Goal: Task Accomplishment & Management: Complete application form

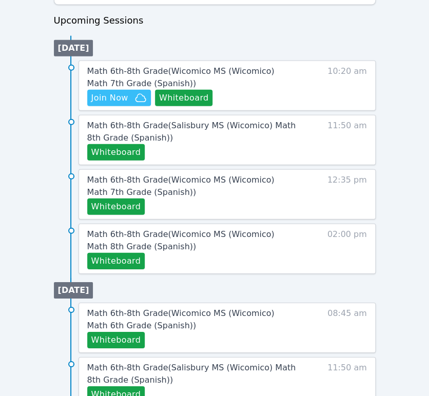
scroll to position [646, 0]
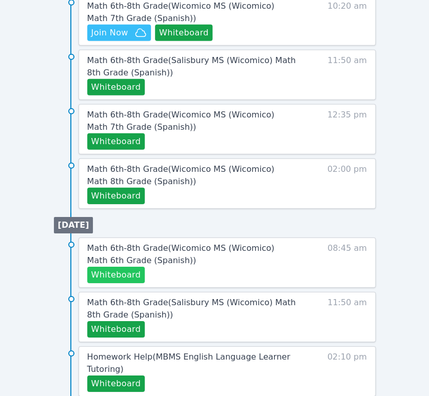
click at [119, 270] on button "Whiteboard" at bounding box center [116, 275] width 58 height 16
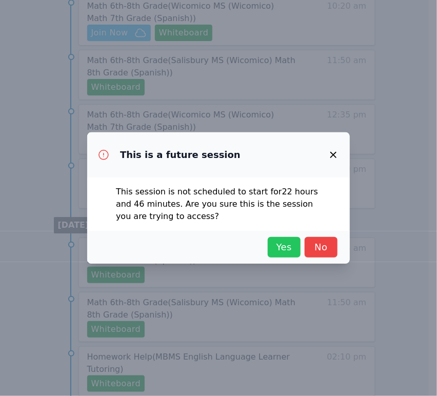
click at [274, 250] on span "Yes" at bounding box center [284, 247] width 23 height 14
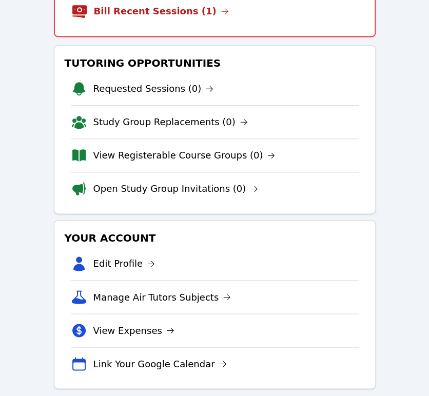
scroll to position [132, 0]
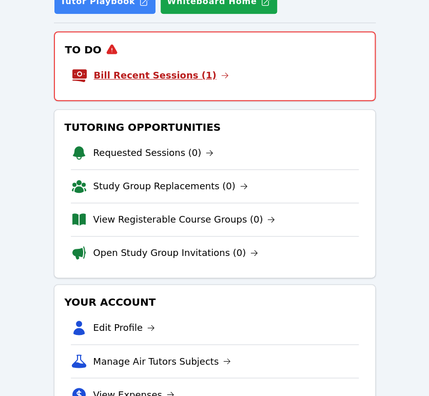
click at [157, 73] on link "Bill Recent Sessions (1)" at bounding box center [161, 75] width 135 height 14
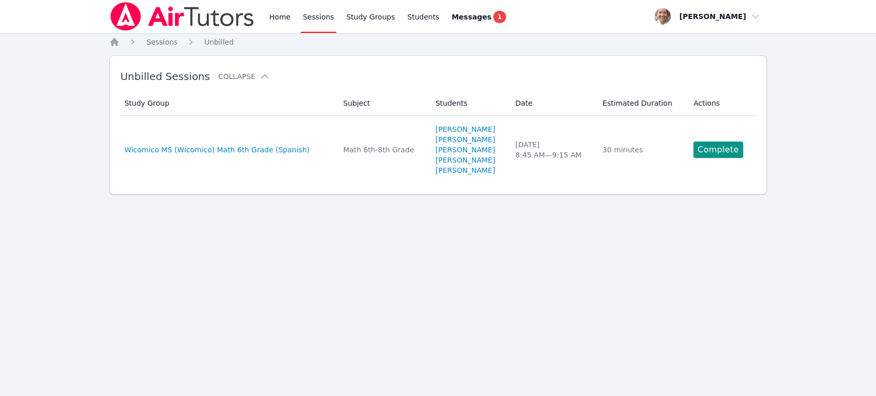
click at [429, 147] on link "Complete" at bounding box center [717, 150] width 49 height 16
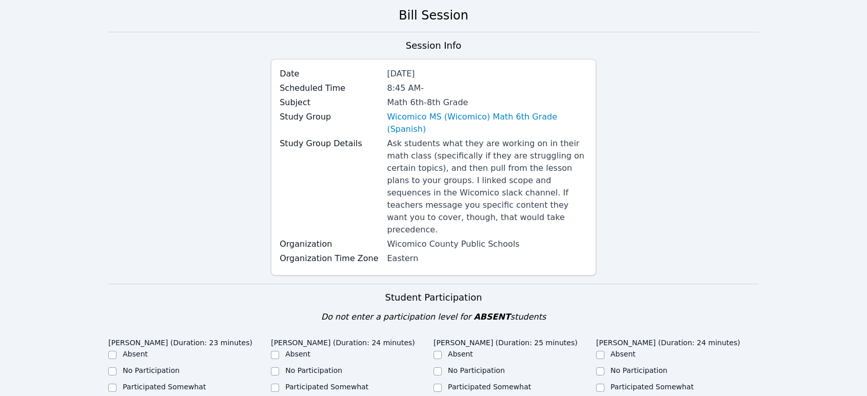
scroll to position [171, 0]
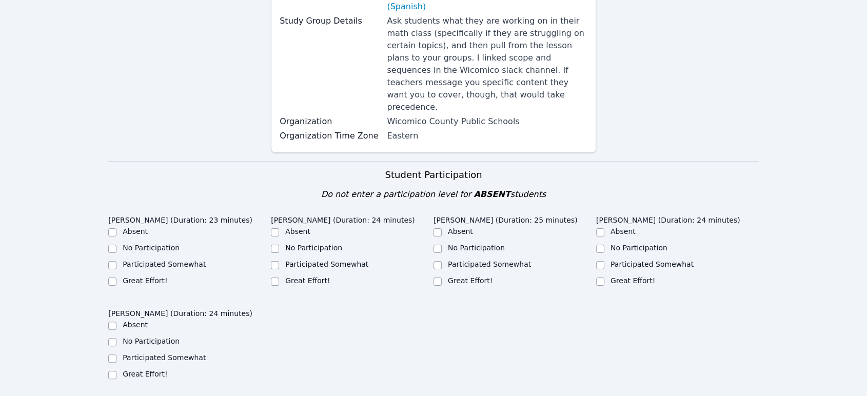
click at [429, 277] on label "Great Effort!" at bounding box center [470, 281] width 45 height 8
click at [429, 278] on input "Great Effort!" at bounding box center [438, 282] width 8 height 8
checkbox input "true"
click at [317, 277] on label "Great Effort!" at bounding box center [307, 281] width 45 height 8
click at [279, 278] on input "Great Effort!" at bounding box center [275, 282] width 8 height 8
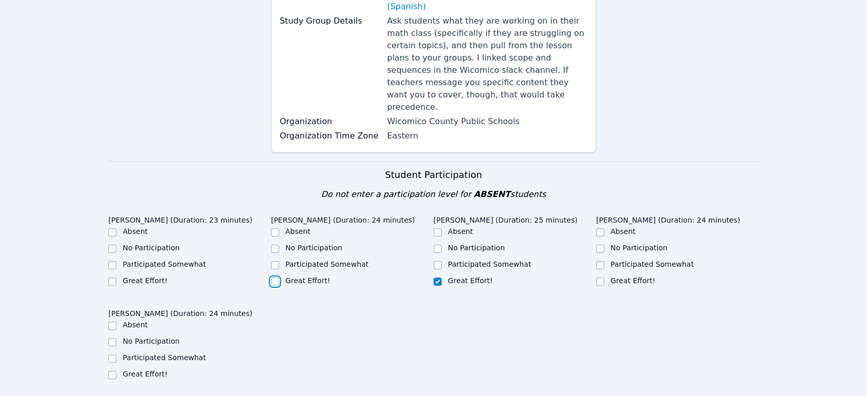
checkbox input "true"
click at [147, 277] on label "Great Effort!" at bounding box center [145, 281] width 45 height 8
click at [117, 278] on input "Great Effort!" at bounding box center [112, 282] width 8 height 8
checkbox input "true"
click at [161, 370] on label "Great Effort!" at bounding box center [145, 374] width 45 height 8
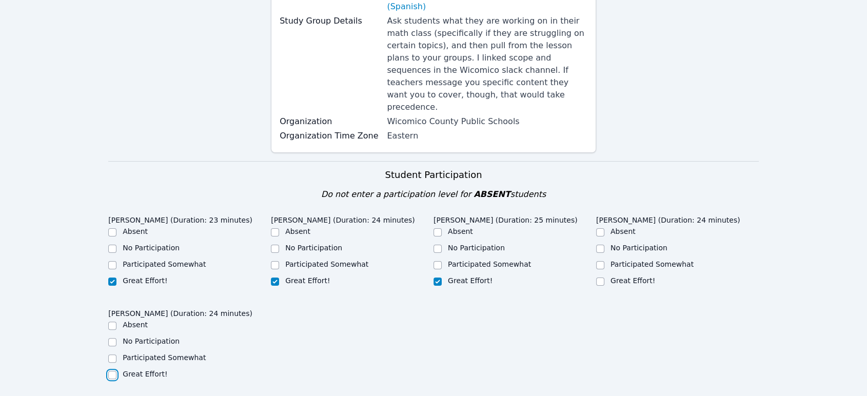
click at [117, 371] on input "Great Effort!" at bounding box center [112, 375] width 8 height 8
checkbox input "true"
click at [429, 277] on label "Great Effort!" at bounding box center [633, 281] width 45 height 8
click at [429, 278] on input "Great Effort!" at bounding box center [600, 282] width 8 height 8
checkbox input "true"
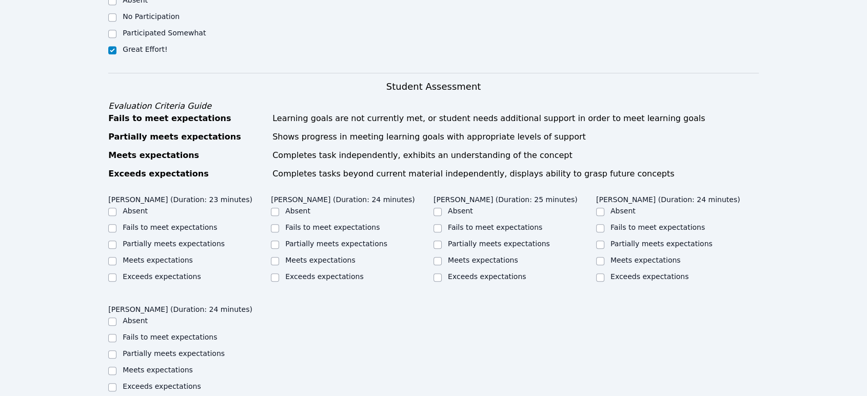
scroll to position [513, 0]
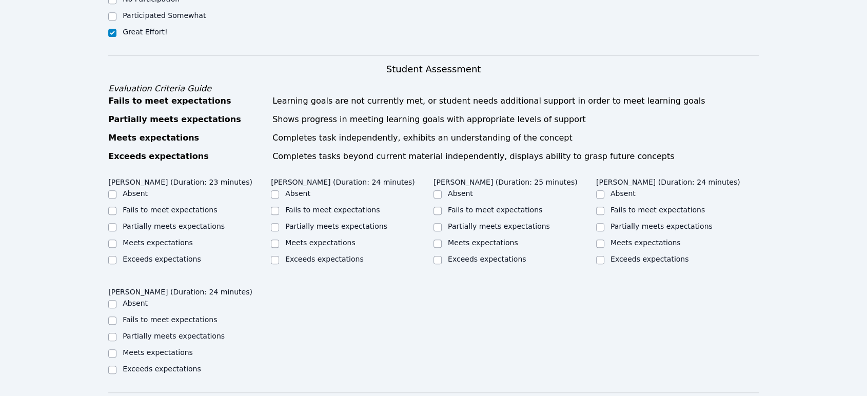
click at [181, 222] on label "Partially meets expectations" at bounding box center [174, 226] width 102 height 8
click at [117, 223] on input "Partially meets expectations" at bounding box center [112, 227] width 8 height 8
checkbox input "true"
click at [303, 222] on label "Partially meets expectations" at bounding box center [336, 226] width 102 height 8
click at [279, 223] on input "Partially meets expectations" at bounding box center [275, 227] width 8 height 8
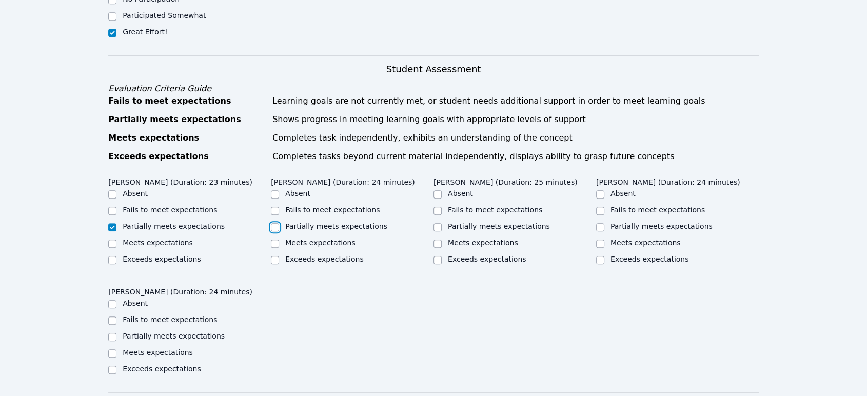
checkbox input "true"
click at [429, 222] on label "Partially meets expectations" at bounding box center [499, 226] width 102 height 8
click at [429, 223] on input "Partially meets expectations" at bounding box center [438, 227] width 8 height 8
checkbox input "true"
click at [429, 222] on label "Partially meets expectations" at bounding box center [662, 226] width 102 height 8
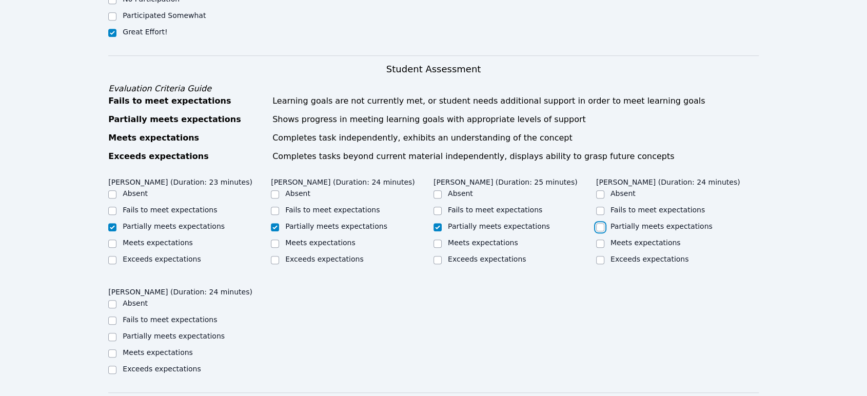
click at [429, 223] on input "Partially meets expectations" at bounding box center [600, 227] width 8 height 8
checkbox input "true"
click at [208, 332] on label "Partially meets expectations" at bounding box center [174, 336] width 102 height 8
click at [117, 333] on input "Partially meets expectations" at bounding box center [112, 337] width 8 height 8
checkbox input "true"
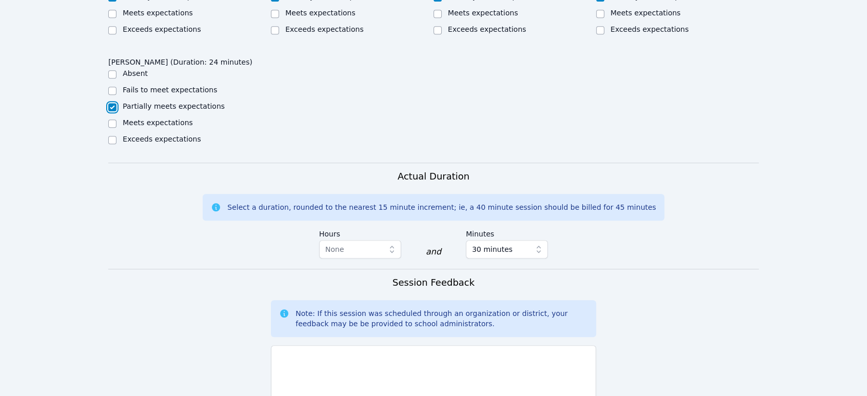
scroll to position [798, 0]
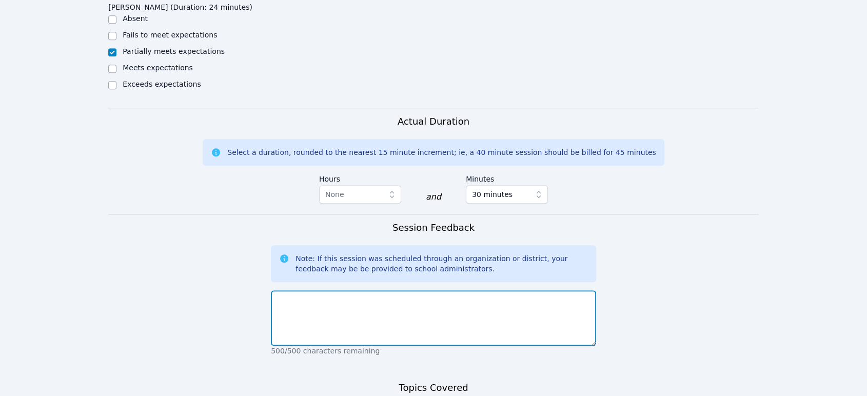
click at [384, 293] on textarea at bounding box center [433, 317] width 325 height 55
type textarea "T"
click at [373, 290] on textarea "Once everyone got connected they did well" at bounding box center [433, 317] width 325 height 55
click at [429, 290] on textarea "Once everyone got connected & focused they did well" at bounding box center [433, 317] width 325 height 55
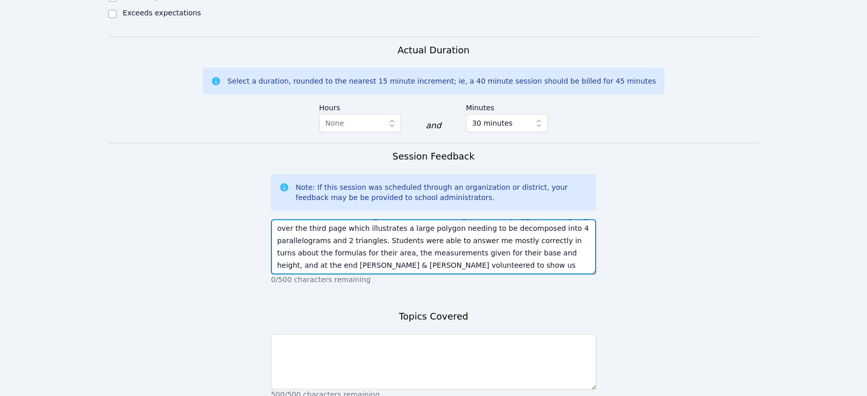
scroll to position [936, 0]
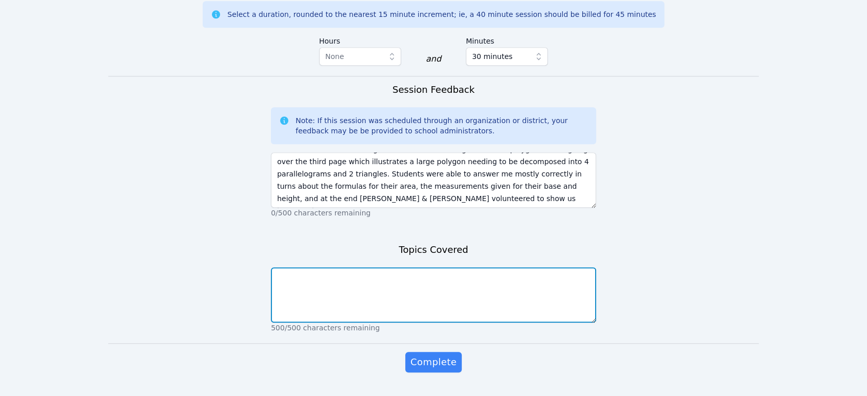
click at [429, 267] on textarea at bounding box center [433, 294] width 325 height 55
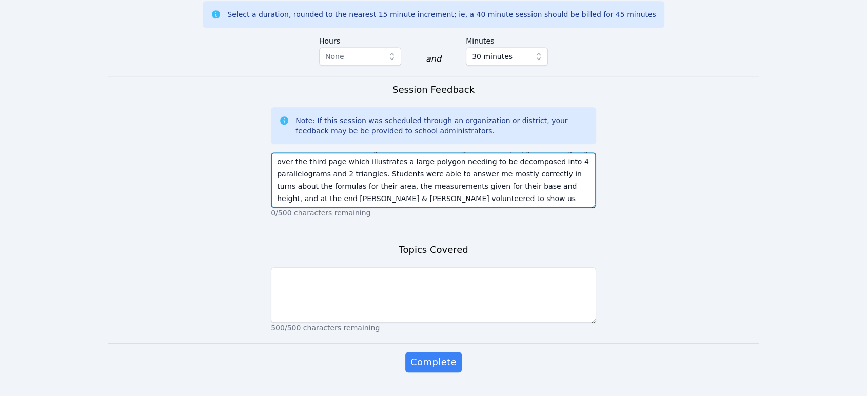
click at [429, 163] on textarea "Once everyone got connected & focused they did well to answer questions pertain…" at bounding box center [433, 179] width 325 height 55
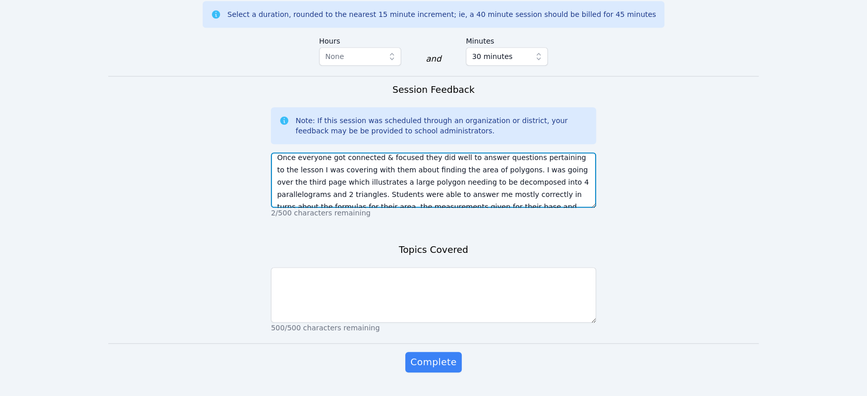
click at [429, 153] on textarea "Once everyone got connected & focused they did well to answer questions pertain…" at bounding box center [433, 179] width 325 height 55
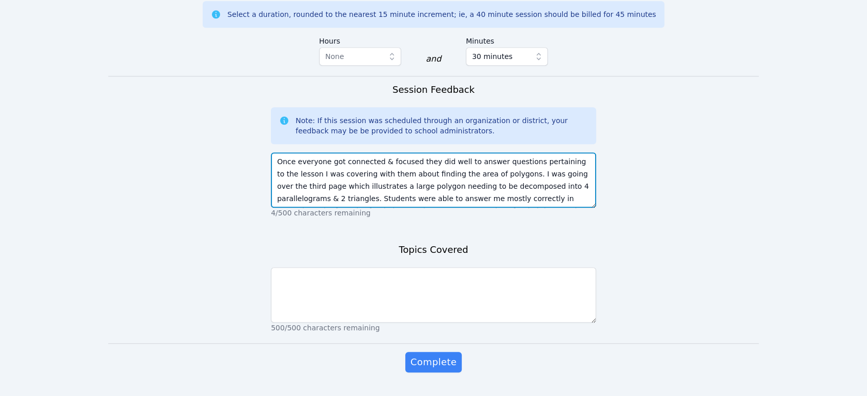
scroll to position [23, 0]
click at [392, 177] on textarea "Once everyone got connected & focused they did well to answer questions pertain…" at bounding box center [433, 179] width 325 height 55
type textarea "Once everyone got connected & focused they did well to answer questions pertain…"
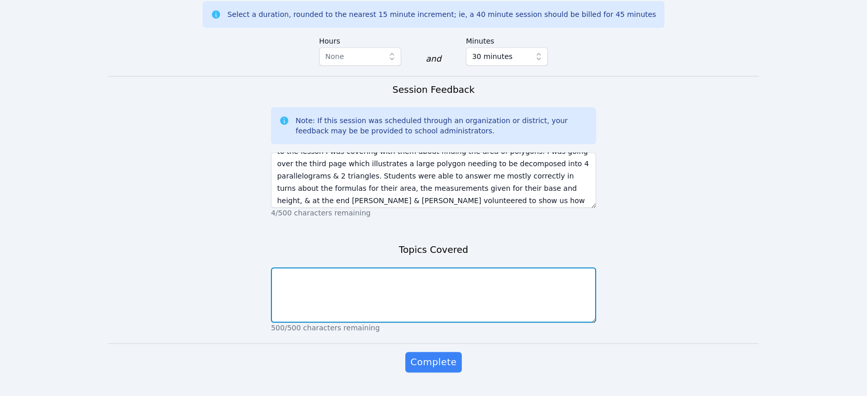
click at [411, 267] on textarea at bounding box center [433, 294] width 325 height 55
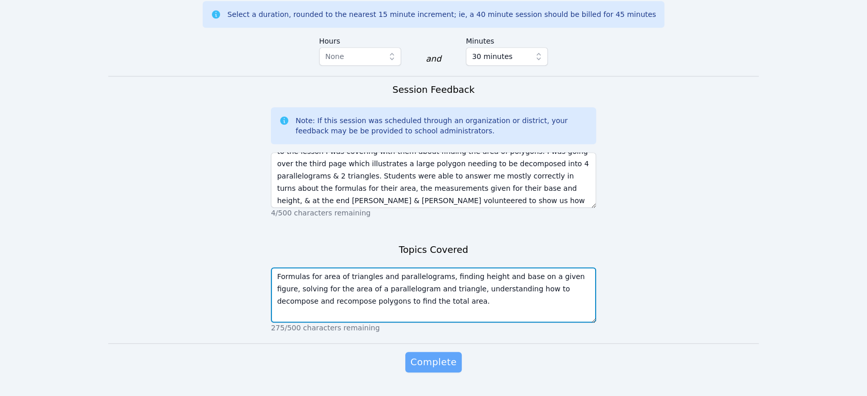
type textarea "Formulas for area of triangles and parallelograms, finding height and base on a…"
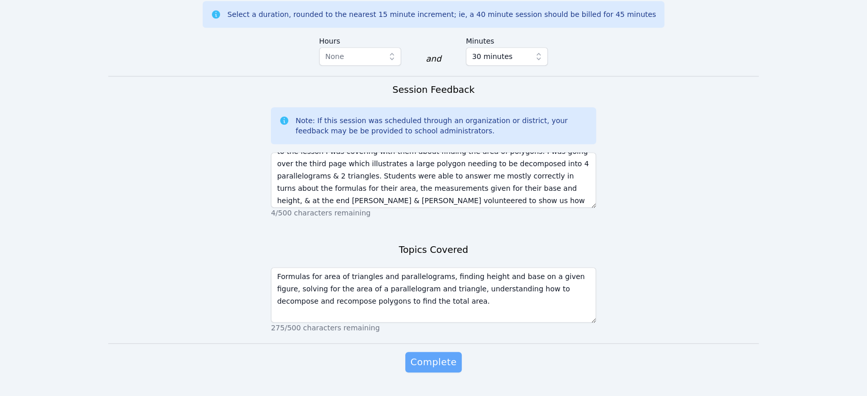
click at [429, 355] on span "Complete" at bounding box center [434, 362] width 46 height 14
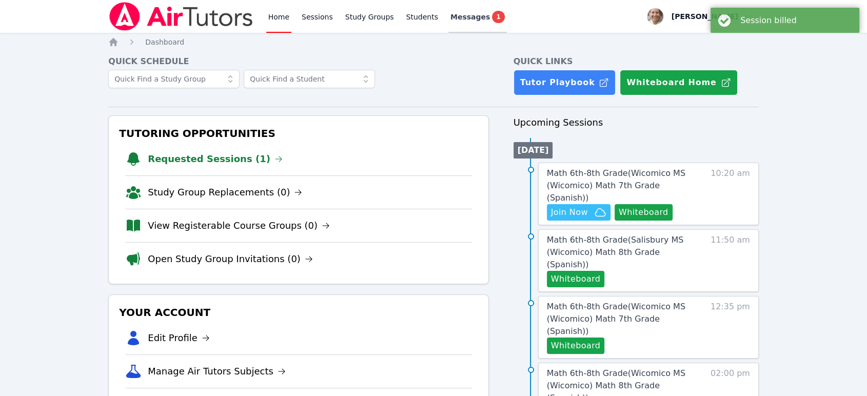
click at [429, 11] on div "Messages 1" at bounding box center [478, 17] width 54 height 12
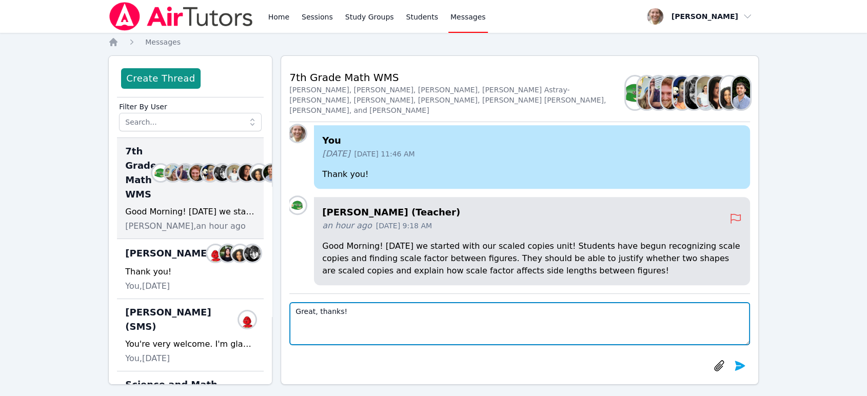
type textarea "Great, thanks!"
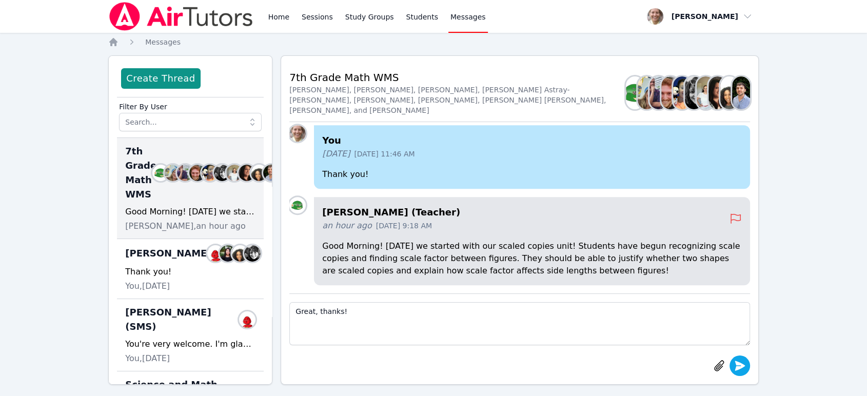
click at [429, 366] on icon "submit" at bounding box center [740, 366] width 10 height 10
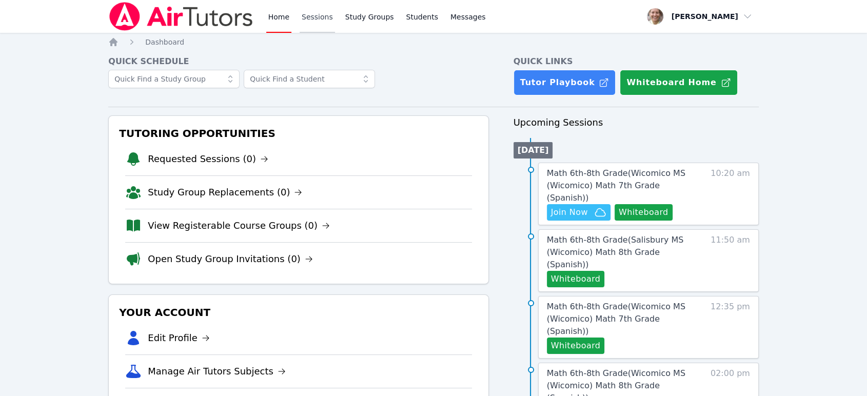
click at [309, 17] on link "Sessions" at bounding box center [317, 16] width 35 height 33
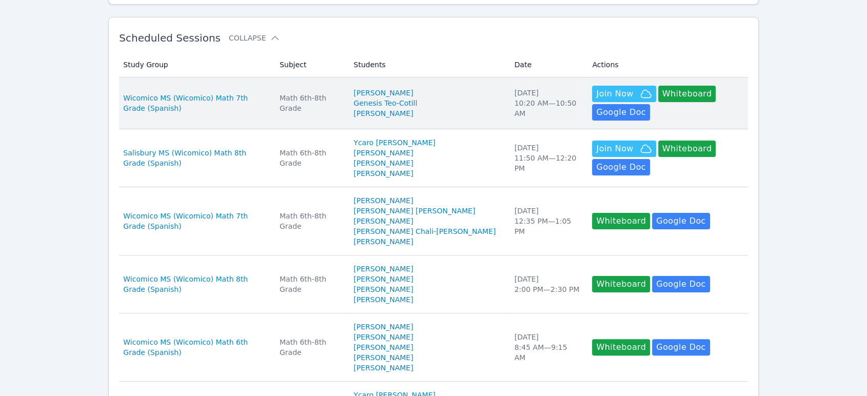
scroll to position [171, 0]
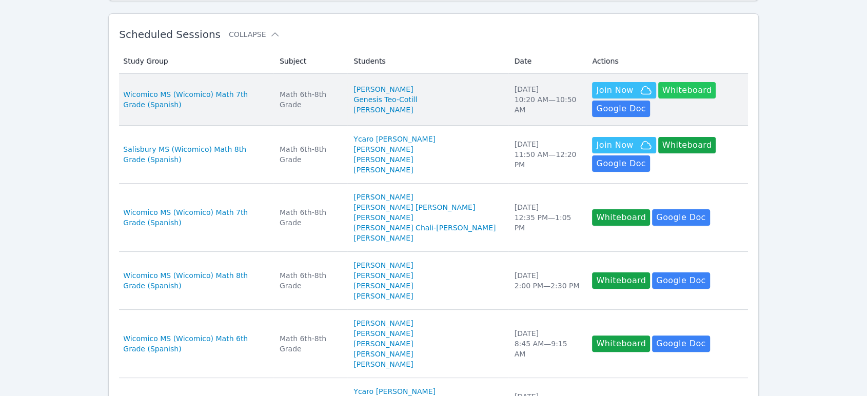
click at [662, 91] on button "Whiteboard" at bounding box center [687, 90] width 58 height 16
click at [242, 95] on span "Wicomico MS (Wicomico) Math 7th Grade (Spanish)" at bounding box center [195, 99] width 144 height 21
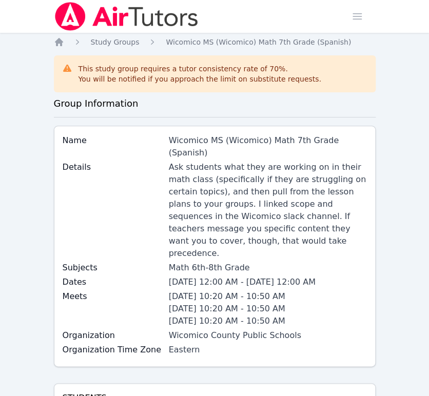
click at [64, 41] on ol "Home Study Groups Wicomico MS (Wicomico) Math 7th Grade (Spanish)" at bounding box center [203, 42] width 298 height 10
click at [61, 41] on icon "Breadcrumb" at bounding box center [59, 42] width 8 height 8
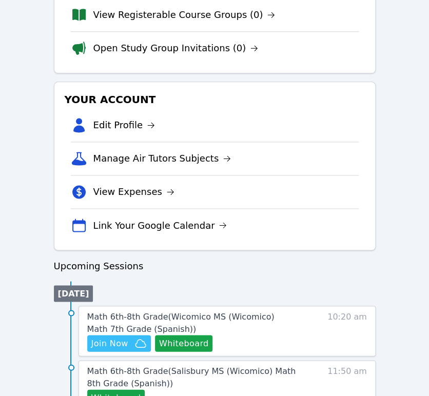
scroll to position [399, 0]
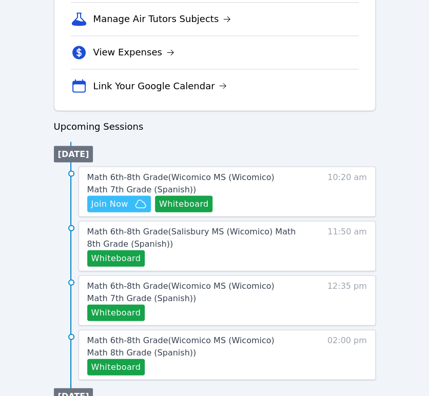
click at [100, 198] on span "Join Now" at bounding box center [109, 204] width 37 height 12
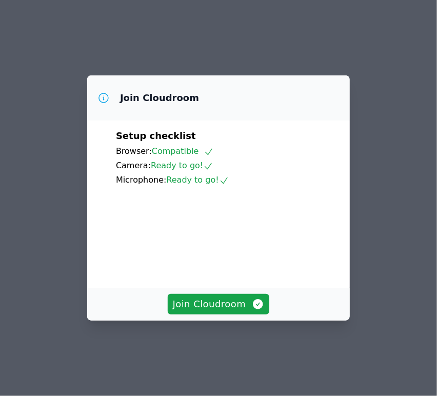
click at [205, 312] on span "Join Cloudroom" at bounding box center [219, 304] width 92 height 14
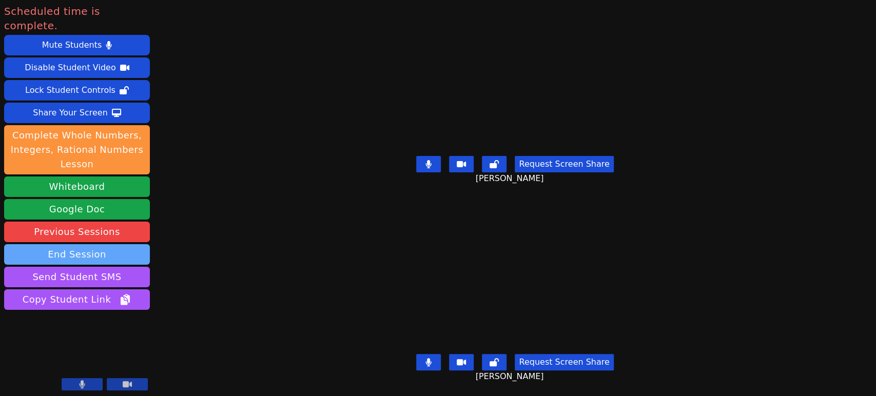
click at [135, 244] on button "End Session" at bounding box center [77, 254] width 146 height 21
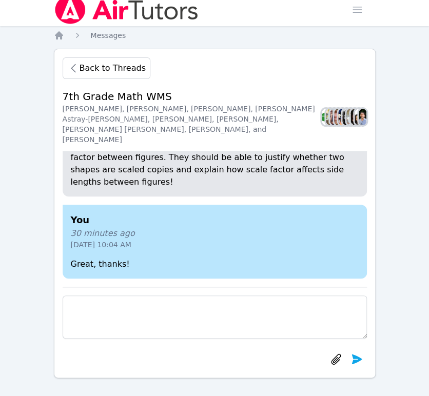
scroll to position [9, 0]
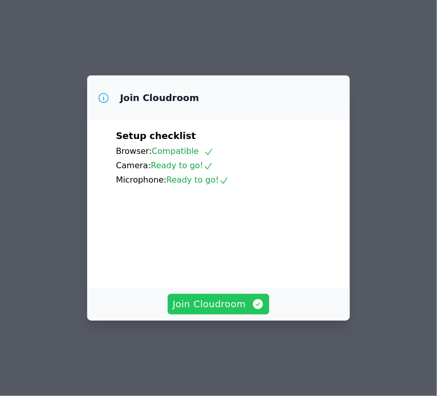
click at [221, 315] on button "Join Cloudroom" at bounding box center [219, 304] width 102 height 21
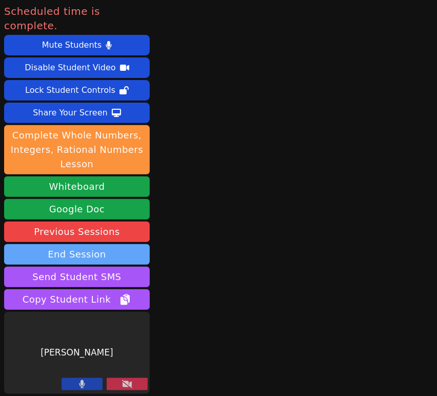
click at [104, 244] on button "End Session" at bounding box center [77, 254] width 146 height 21
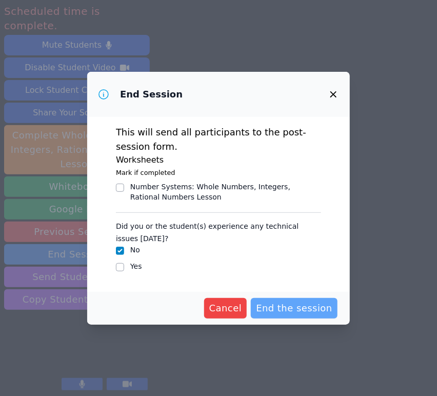
click at [280, 307] on span "End the session" at bounding box center [294, 308] width 76 height 14
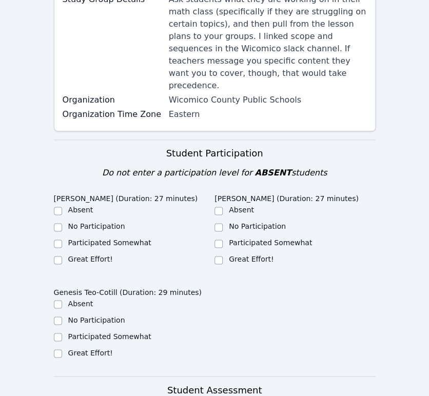
scroll to position [285, 0]
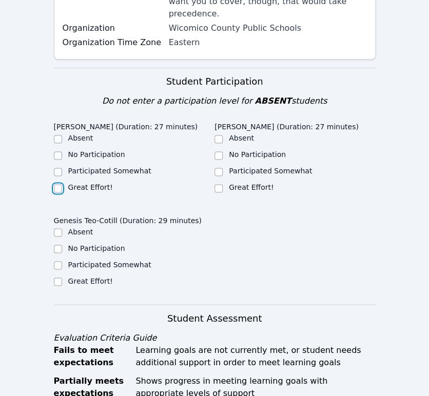
click at [56, 184] on input "Great Effort!" at bounding box center [58, 188] width 8 height 8
checkbox input "true"
click at [246, 183] on label "Great Effort!" at bounding box center [251, 187] width 45 height 8
click at [223, 184] on input "Great Effort!" at bounding box center [219, 188] width 8 height 8
checkbox input "true"
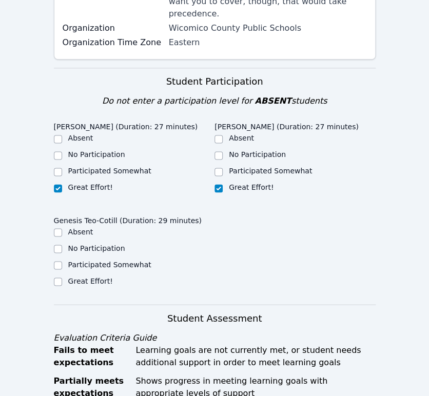
click at [102, 277] on label "Great Effort!" at bounding box center [90, 281] width 45 height 8
click at [62, 278] on input "Great Effort!" at bounding box center [58, 282] width 8 height 8
checkbox input "true"
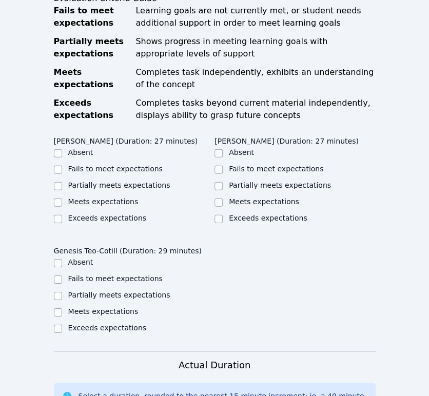
scroll to position [627, 0]
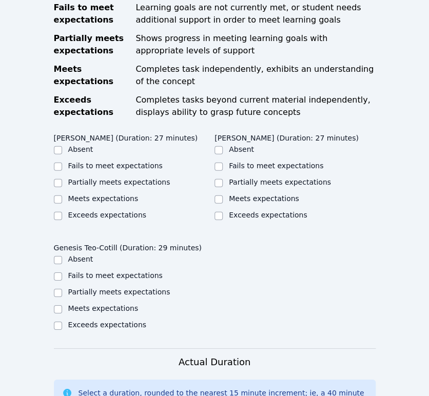
click at [120, 178] on label "Partially meets expectations" at bounding box center [119, 182] width 102 height 8
click at [62, 179] on input "Partially meets expectations" at bounding box center [58, 183] width 8 height 8
checkbox input "true"
click at [236, 178] on label "Partially meets expectations" at bounding box center [280, 182] width 102 height 8
click at [223, 179] on input "Partially meets expectations" at bounding box center [219, 183] width 8 height 8
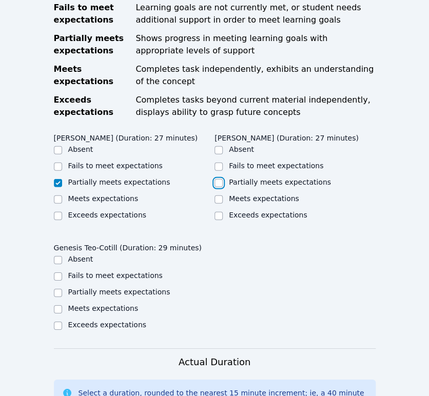
checkbox input "true"
click at [129, 288] on label "Partially meets expectations" at bounding box center [119, 292] width 102 height 8
click at [62, 289] on input "Partially meets expectations" at bounding box center [58, 293] width 8 height 8
checkbox input "true"
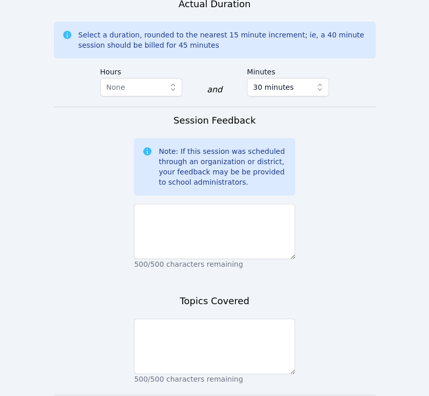
scroll to position [1026, 0]
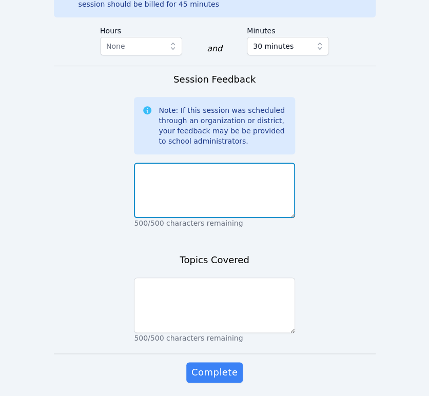
click at [230, 169] on textarea at bounding box center [214, 190] width 161 height 55
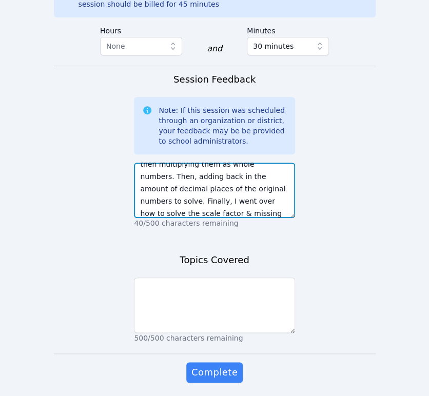
scroll to position [94, 0]
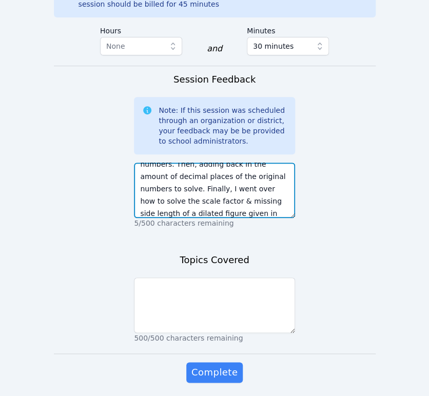
type textarea "They gave me some problems that they are working on in their math about multipl…"
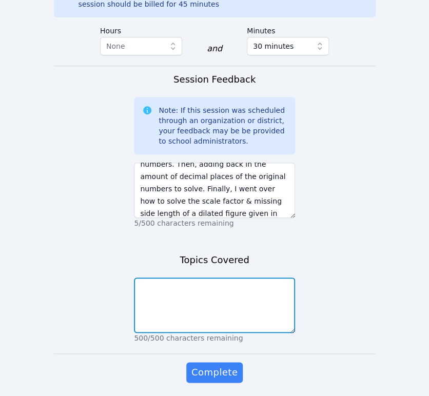
click at [216, 278] on textarea at bounding box center [214, 305] width 161 height 55
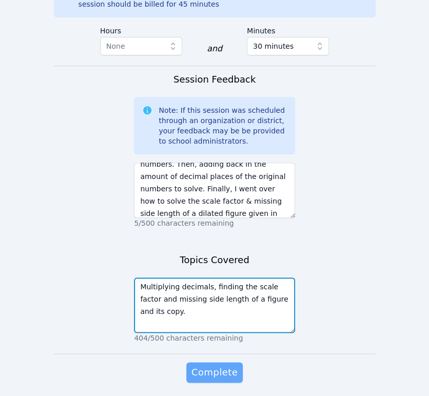
type textarea "Multiplying decimals, finding the scale factor and missing side length of a fig…"
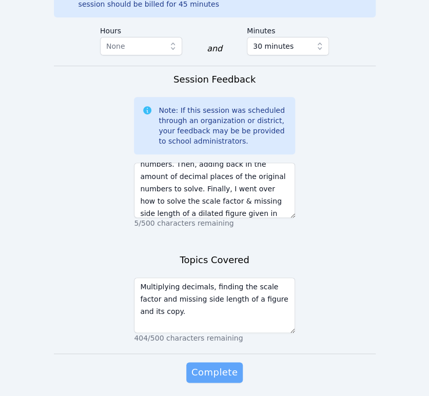
click at [229, 365] on span "Complete" at bounding box center [214, 372] width 46 height 14
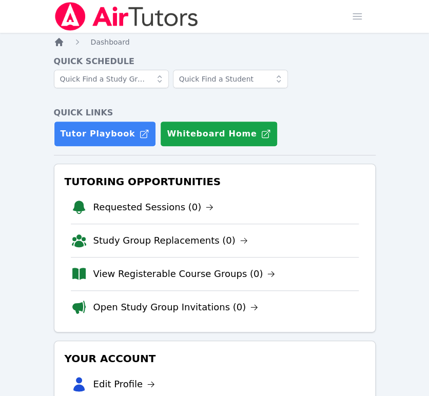
click at [61, 42] on icon "Breadcrumb" at bounding box center [59, 42] width 8 height 8
click at [359, 19] on span "button" at bounding box center [357, 16] width 23 height 23
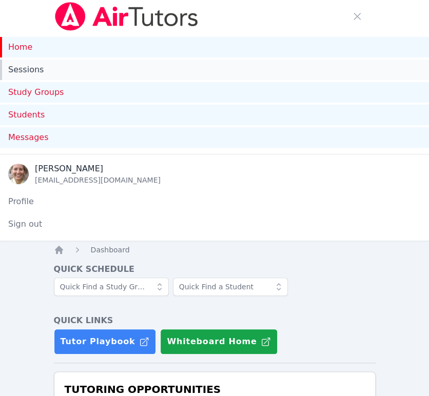
click at [47, 67] on link "Sessions" at bounding box center [214, 70] width 429 height 21
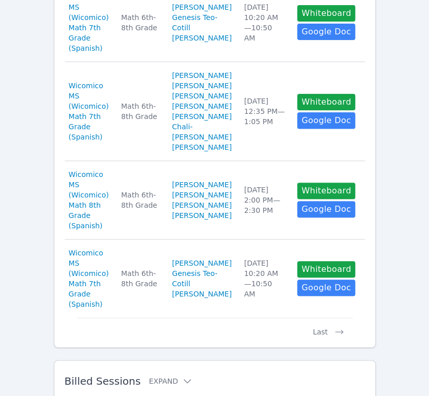
scroll to position [1026, 0]
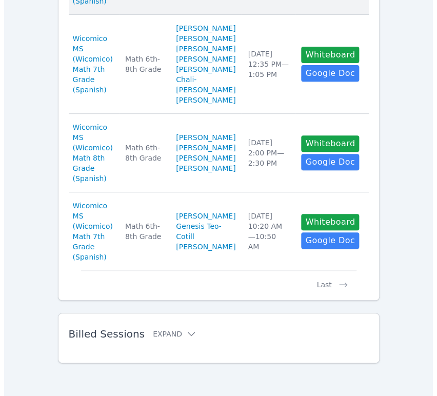
scroll to position [995, 0]
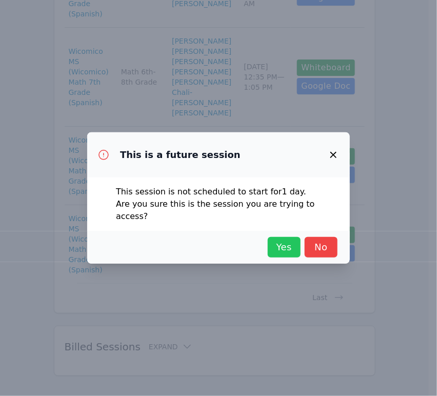
click at [283, 244] on span "Yes" at bounding box center [284, 247] width 23 height 14
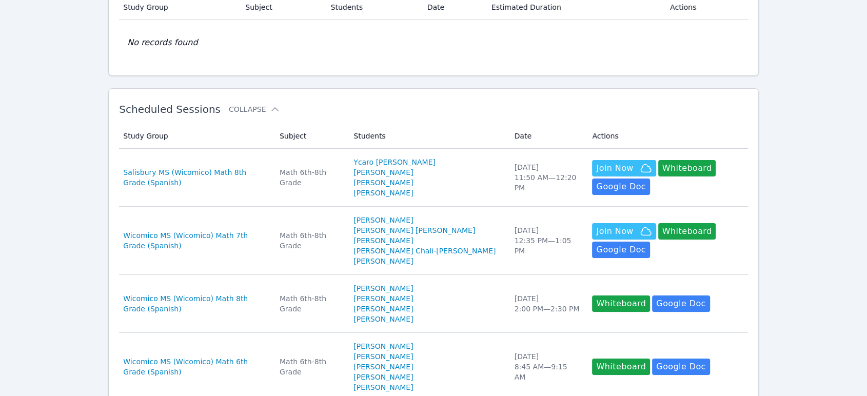
scroll to position [0, 0]
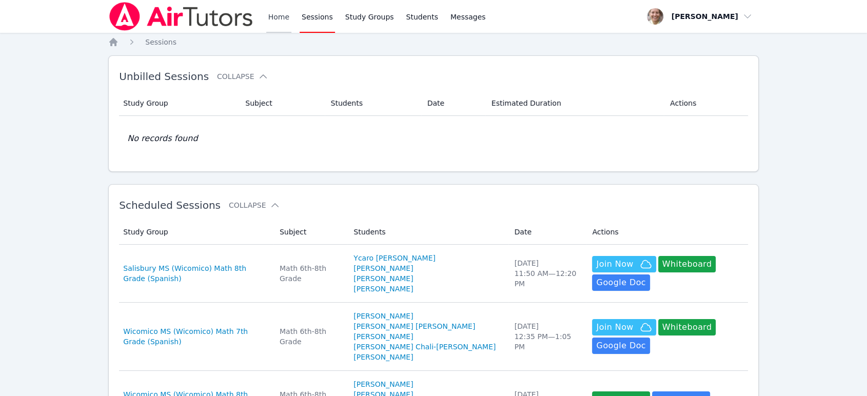
click at [277, 17] on link "Home" at bounding box center [278, 16] width 25 height 33
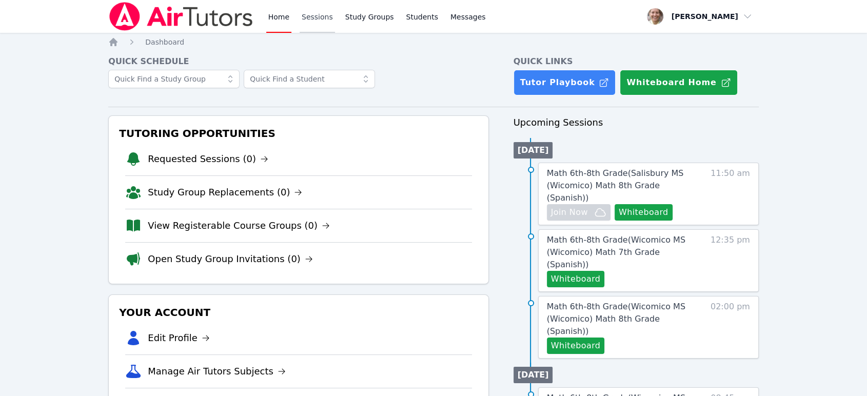
click at [316, 18] on link "Sessions" at bounding box center [317, 16] width 35 height 33
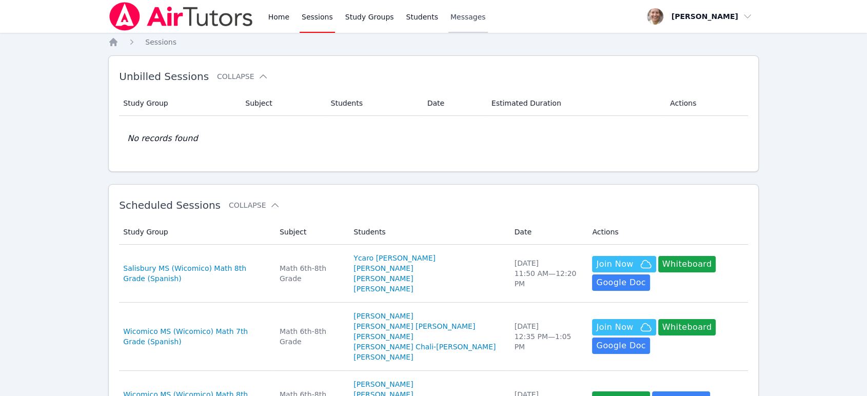
click at [437, 21] on span "Messages" at bounding box center [468, 17] width 35 height 10
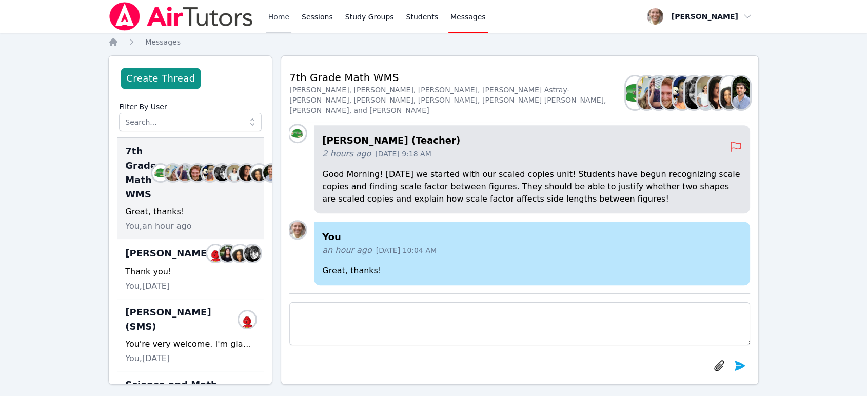
click at [275, 17] on link "Home" at bounding box center [278, 16] width 25 height 33
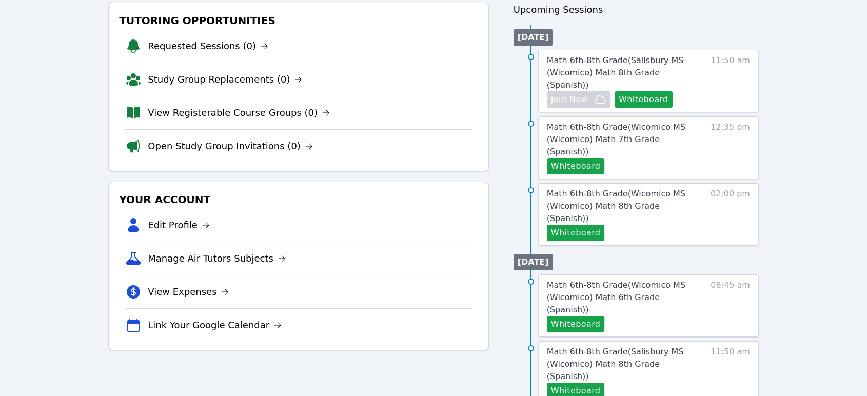
scroll to position [114, 0]
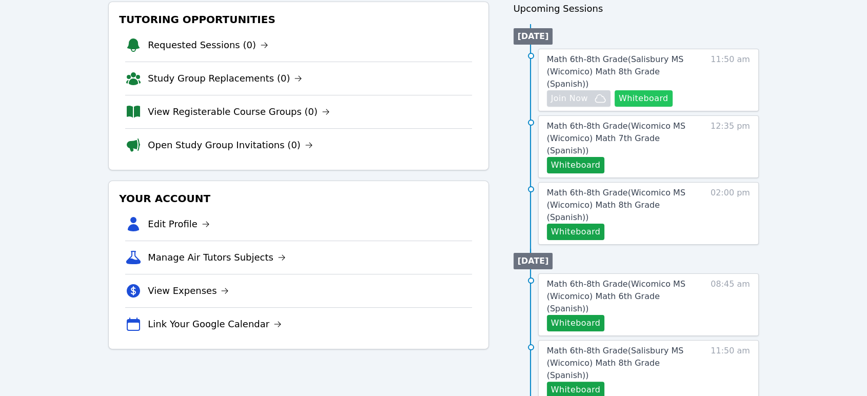
click at [437, 90] on button "Whiteboard" at bounding box center [644, 98] width 58 height 16
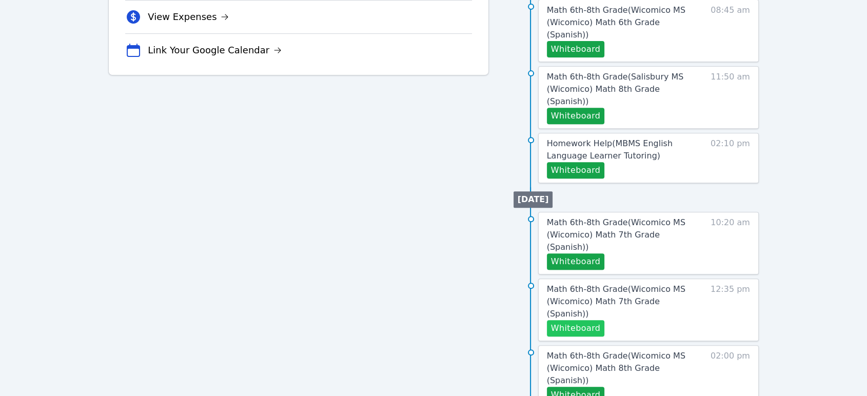
scroll to position [399, 0]
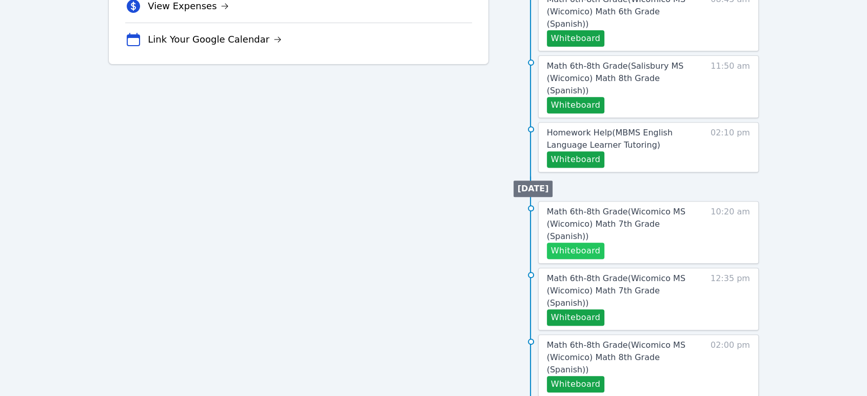
click at [437, 243] on button "Whiteboard" at bounding box center [576, 251] width 58 height 16
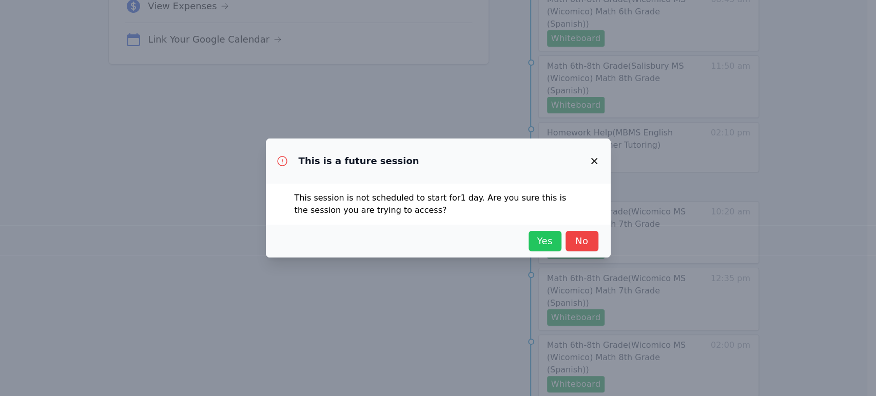
click at [437, 241] on span "Yes" at bounding box center [545, 241] width 23 height 14
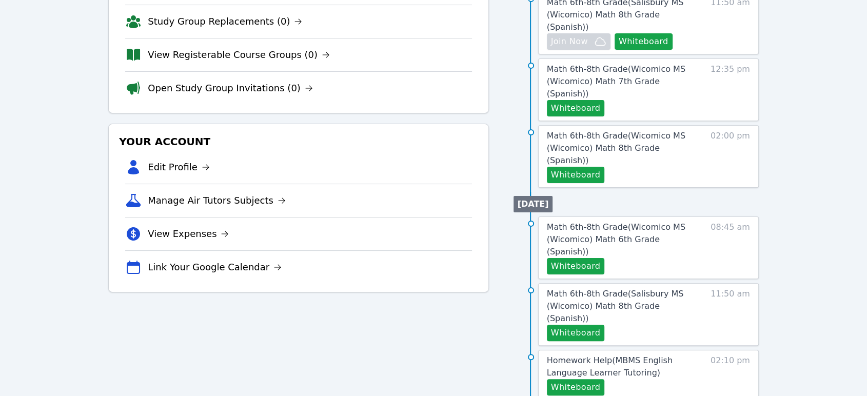
scroll to position [0, 0]
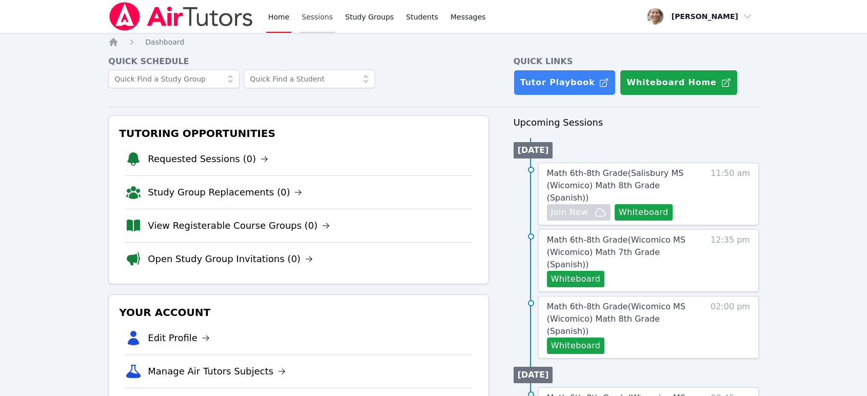
click at [320, 20] on link "Sessions" at bounding box center [317, 16] width 35 height 33
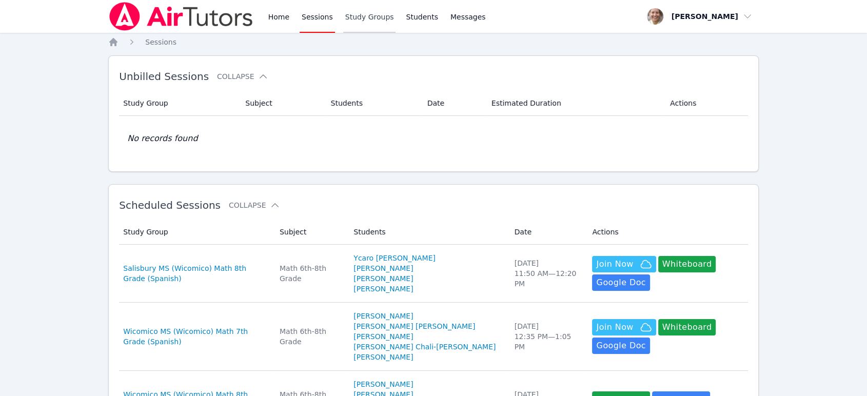
click at [361, 22] on link "Study Groups" at bounding box center [369, 16] width 53 height 33
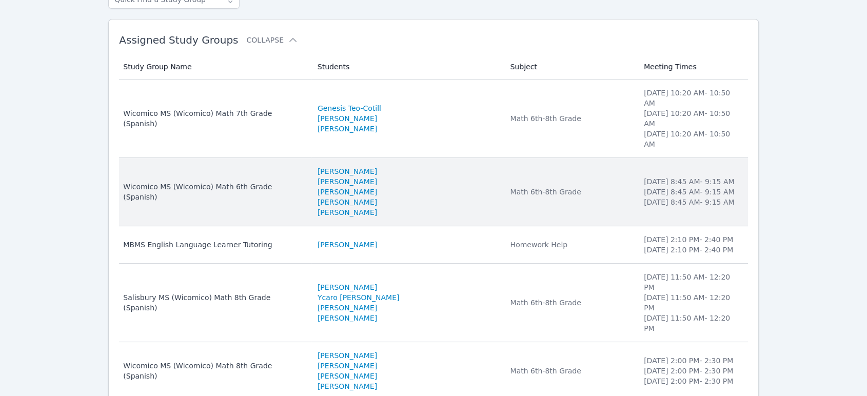
scroll to position [114, 0]
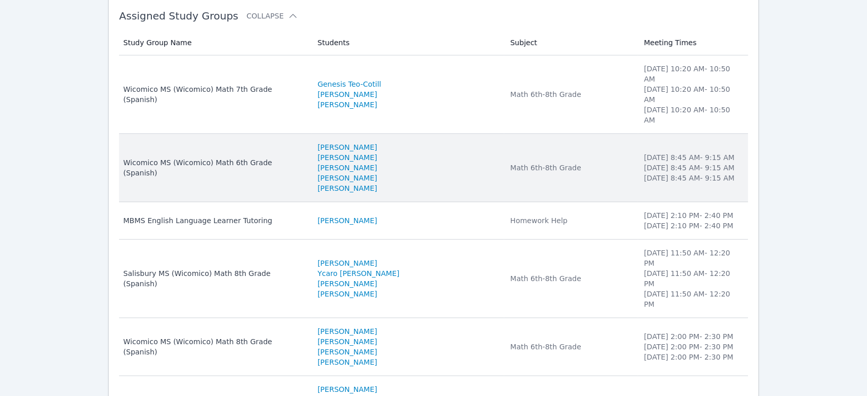
click at [437, 274] on div "Math 6th-8th Grade" at bounding box center [570, 279] width 121 height 10
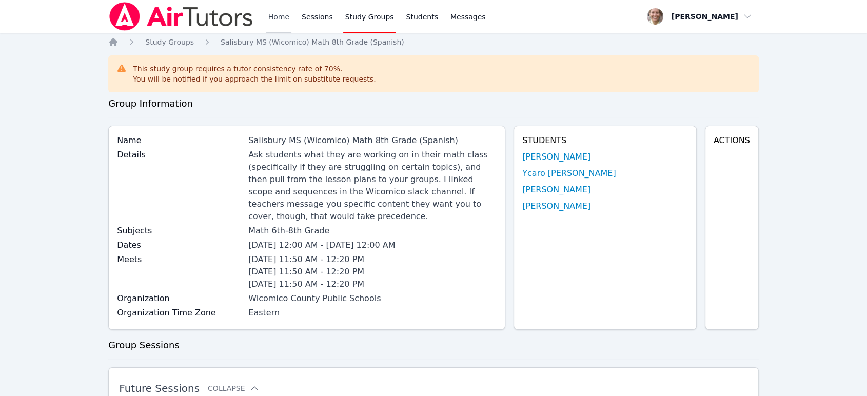
click at [273, 10] on link "Home" at bounding box center [278, 16] width 25 height 33
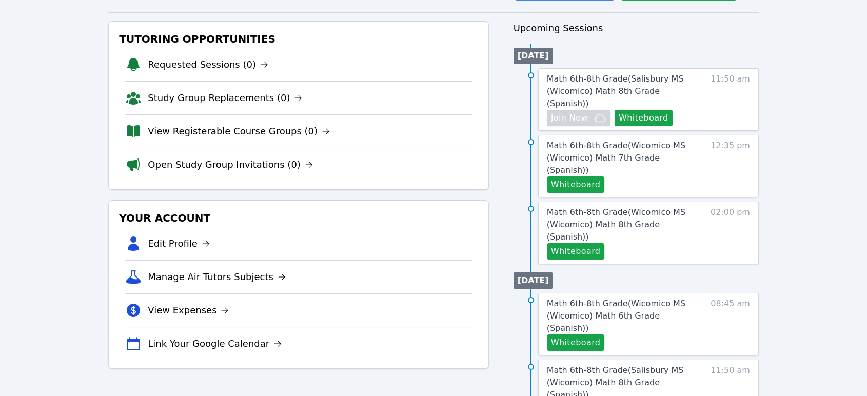
scroll to position [228, 0]
